Goal: Find specific page/section: Find specific page/section

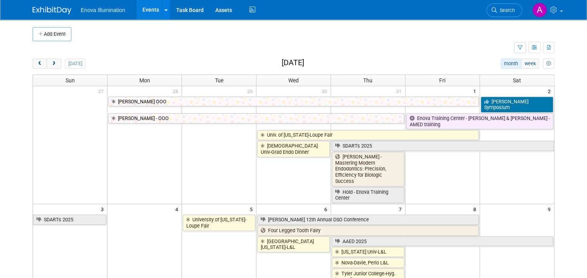
click at [56, 59] on div "[DATE]" at bounding box center [59, 64] width 53 height 10
click at [54, 62] on button "next" at bounding box center [54, 64] width 14 height 10
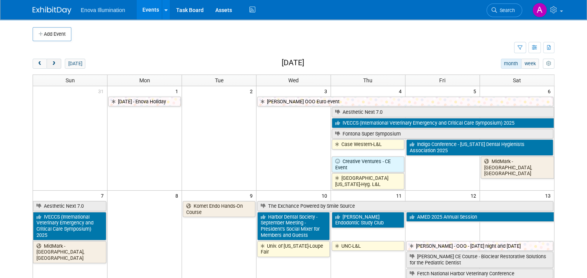
click at [54, 62] on button "next" at bounding box center [54, 64] width 14 height 10
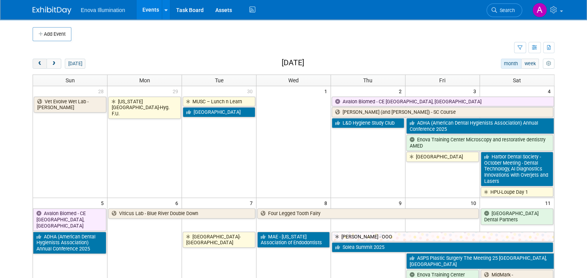
click at [37, 64] on span "prev" at bounding box center [40, 63] width 6 height 5
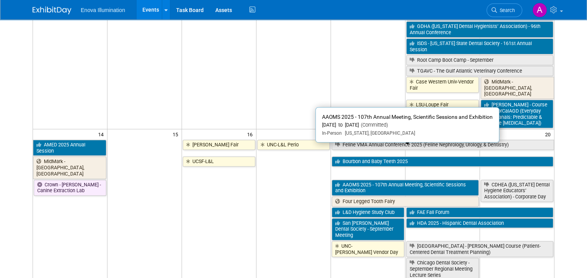
scroll to position [272, 0]
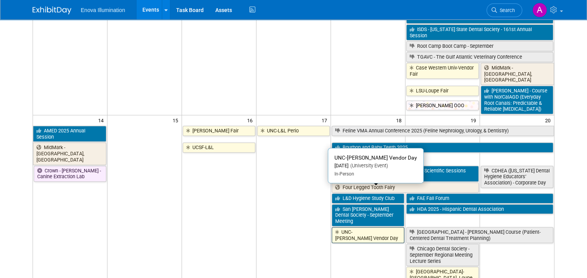
click at [363, 227] on link "UNC-[PERSON_NAME] Vendor Day" at bounding box center [368, 235] width 73 height 16
